Goal: Find specific page/section: Find specific page/section

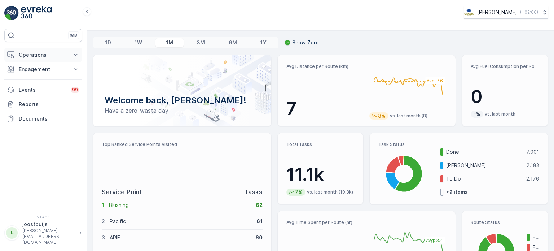
click at [44, 54] on p "Operations" at bounding box center [43, 54] width 49 height 7
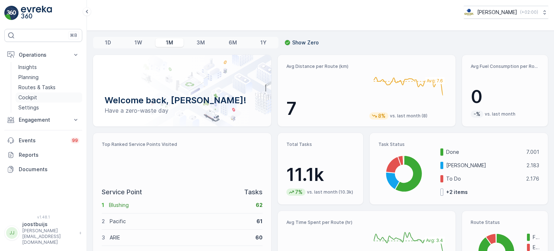
click at [30, 95] on p "Cockpit" at bounding box center [27, 97] width 19 height 7
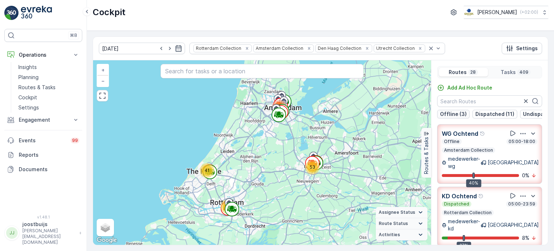
click at [456, 114] on p "Offline (3)" at bounding box center [453, 113] width 27 height 7
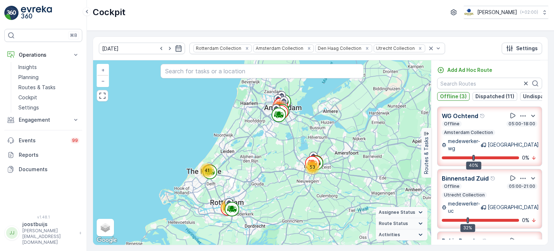
click at [450, 96] on p "Offline (3)" at bounding box center [453, 96] width 27 height 7
click at [496, 96] on p "Dispatched (11)" at bounding box center [494, 96] width 39 height 7
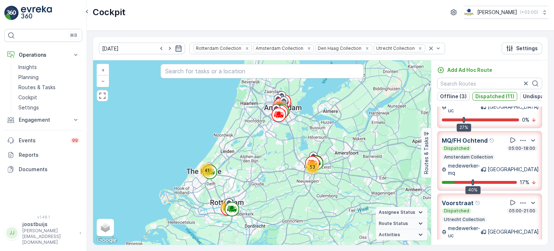
scroll to position [324, 0]
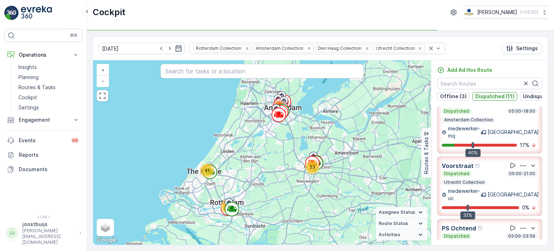
click at [496, 97] on p "Dispatched (11)" at bounding box center [494, 96] width 39 height 7
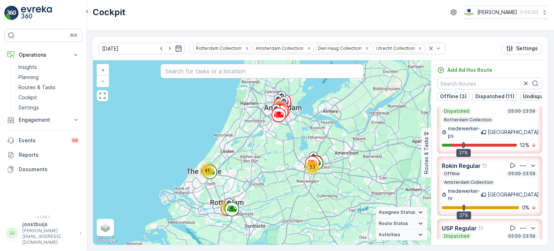
click at [529, 95] on p "Undispatched (13)" at bounding box center [546, 96] width 46 height 7
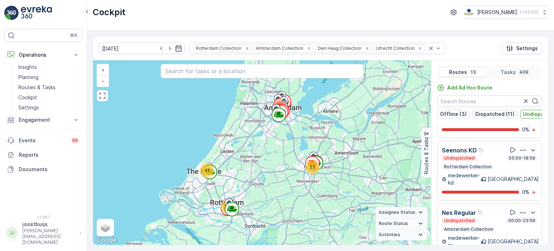
scroll to position [102, 0]
